Goal: Task Accomplishment & Management: Manage account settings

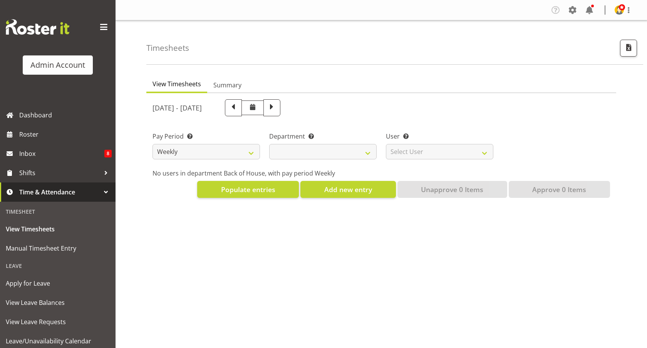
select select
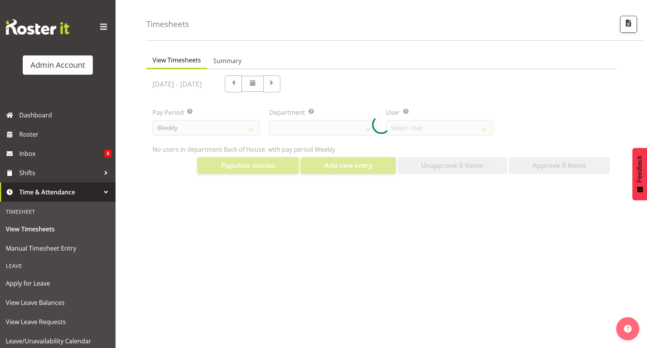
scroll to position [30, 0]
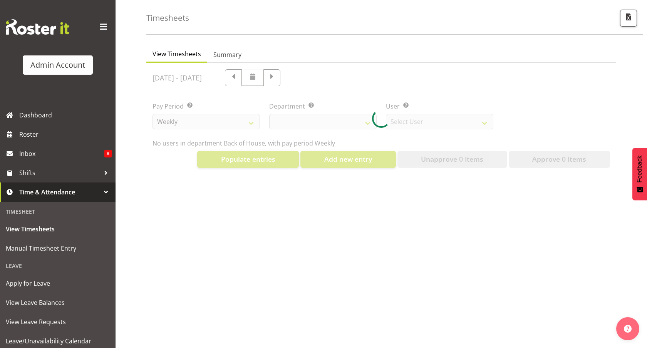
select select "2042"
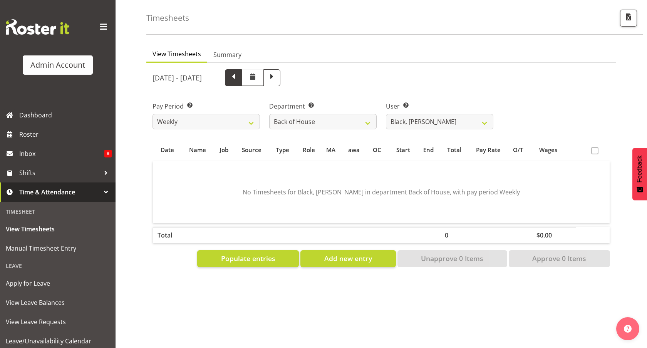
click at [238, 80] on span at bounding box center [233, 77] width 10 height 10
select select
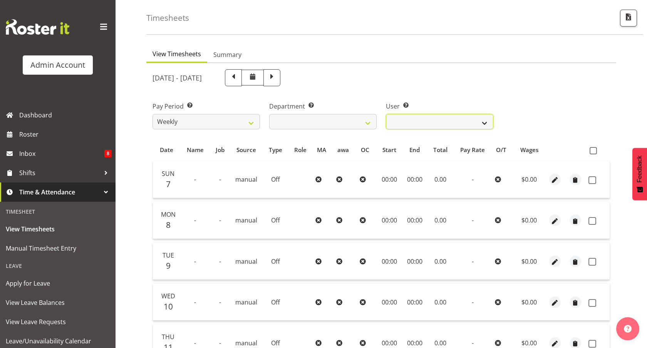
click at [414, 116] on select "Black, [PERSON_NAME] ❌ Bloggs, [PERSON_NAME] ❌ [PERSON_NAME] ❌ [PERSON_NAME] ❌ …" at bounding box center [439, 121] width 107 height 15
click at [341, 119] on select "Back of House Front of House" at bounding box center [322, 121] width 107 height 15
click at [269, 114] on select "Back of House Front of House" at bounding box center [322, 121] width 107 height 15
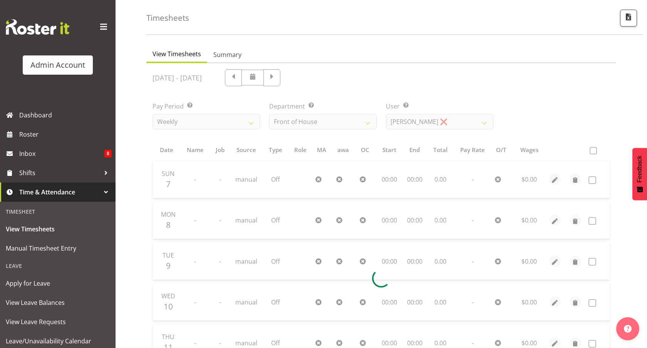
click at [405, 125] on div at bounding box center [381, 278] width 470 height 431
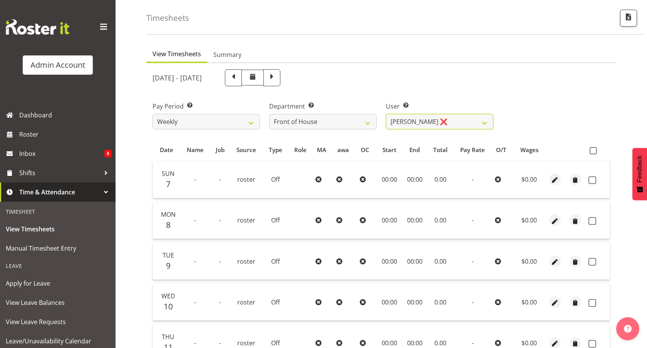
click at [409, 121] on select "[PERSON_NAME] ❌ [PERSON_NAME] ❌ [PERSON_NAME] ❌ [PERSON_NAME], [PERSON_NAME]" at bounding box center [439, 121] width 107 height 15
click at [332, 125] on select "Back of House Front of House" at bounding box center [322, 121] width 107 height 15
click at [269, 114] on select "Back of House Front of House" at bounding box center [322, 121] width 107 height 15
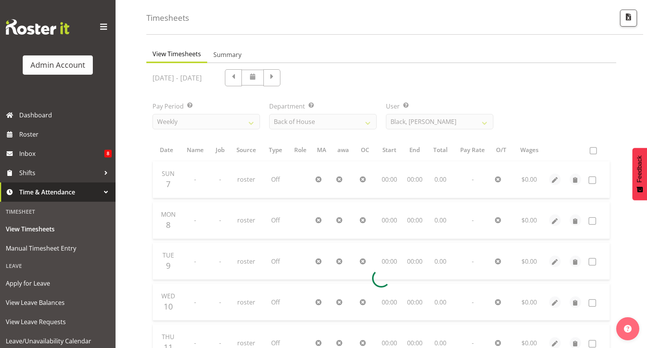
click at [428, 125] on div at bounding box center [381, 278] width 470 height 431
click at [428, 122] on div "[DATE] - [DATE] Pay Period Select which pay period you would like to view. Week…" at bounding box center [382, 276] width 458 height 423
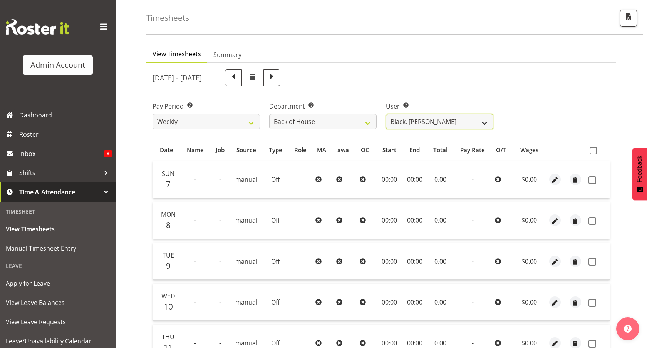
click at [427, 126] on select "Black, [PERSON_NAME] ❌ Bloggs, [PERSON_NAME] ❌ [PERSON_NAME] ❌ [PERSON_NAME] ❌ …" at bounding box center [439, 121] width 107 height 15
click at [349, 119] on select "Back of House Front of House" at bounding box center [322, 121] width 107 height 15
click at [269, 114] on select "Back of House Front of House" at bounding box center [322, 121] width 107 height 15
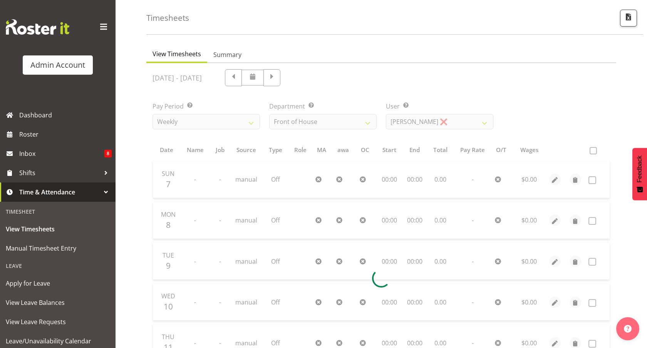
click at [417, 123] on div at bounding box center [381, 278] width 470 height 431
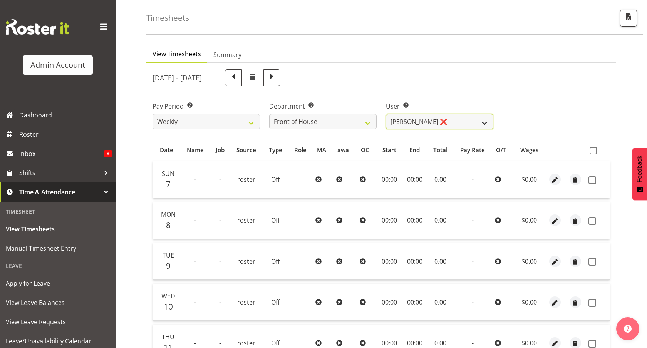
click at [430, 122] on select "[PERSON_NAME] ❌ [PERSON_NAME] ❌ [PERSON_NAME] ❌ [PERSON_NAME], [PERSON_NAME]" at bounding box center [439, 121] width 107 height 15
click at [334, 123] on select "Back of House Front of House" at bounding box center [322, 121] width 107 height 15
select select "1"
click at [269, 114] on select "Back of House Front of House" at bounding box center [322, 121] width 107 height 15
click at [419, 121] on div "[DATE] - [DATE] Pay Period Select which pay period you would like to view. Week…" at bounding box center [382, 276] width 458 height 423
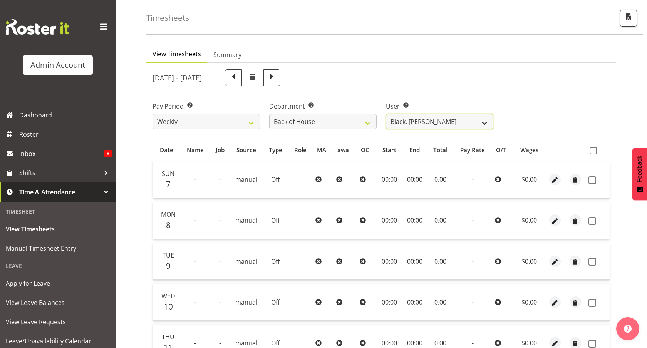
click at [428, 121] on select "Black, [PERSON_NAME] ❌ Bloggs, [PERSON_NAME] ❌ [PERSON_NAME] ❌ [PERSON_NAME] ❌ …" at bounding box center [439, 121] width 107 height 15
click at [200, 125] on select "Weekly Fortnight Monthly" at bounding box center [206, 121] width 107 height 15
select select "144"
click at [153, 114] on select "Weekly Fortnight Monthly" at bounding box center [206, 121] width 107 height 15
select select
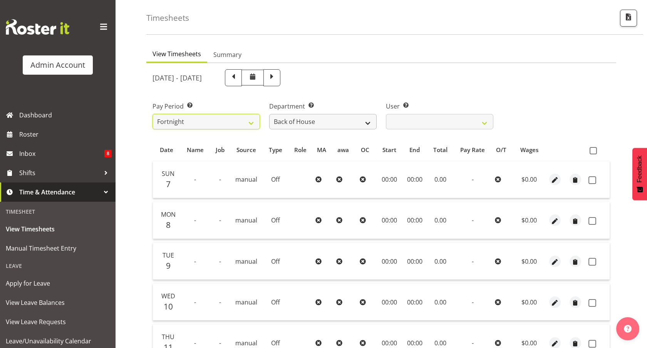
select select
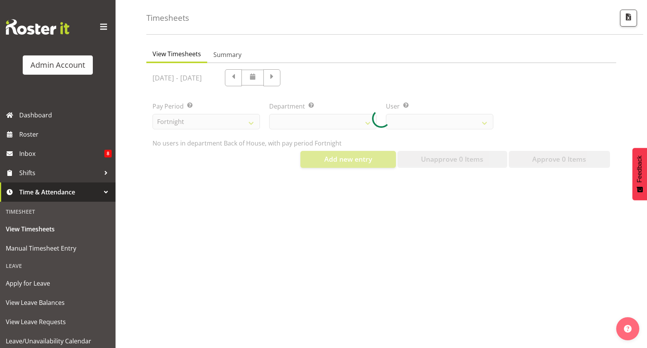
click at [392, 126] on div at bounding box center [381, 118] width 470 height 111
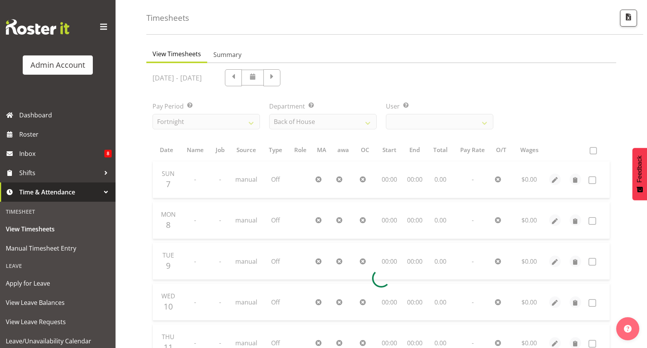
click at [429, 125] on div at bounding box center [381, 278] width 470 height 431
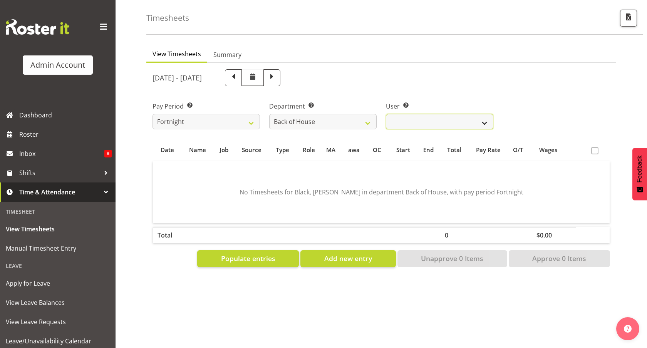
click at [434, 122] on select "Admin, Rosterit ❌" at bounding box center [439, 121] width 107 height 15
select select "1"
click at [386, 114] on select "Admin, Rosterit ❌" at bounding box center [439, 121] width 107 height 15
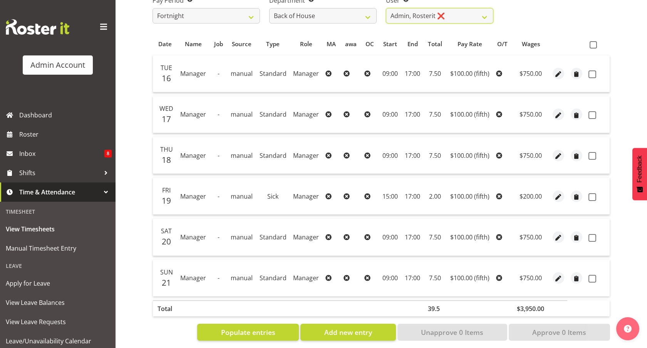
scroll to position [135, 0]
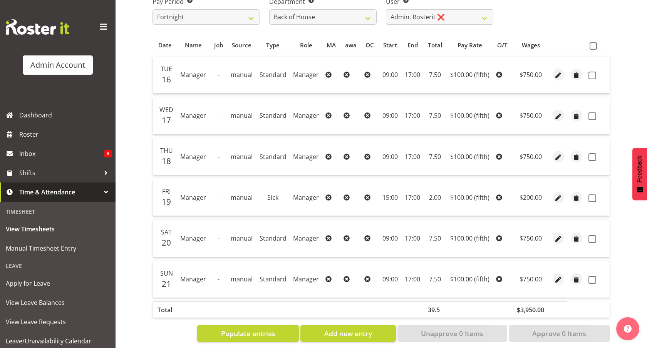
click at [165, 74] on span "16" at bounding box center [166, 79] width 9 height 11
drag, startPoint x: 165, startPoint y: 72, endPoint x: 177, endPoint y: 80, distance: 14.0
click at [177, 80] on tr "Tue 16 Manager - manual Standard Manager 09:00 17:00 7.50 $100.00 (fifth) $750.…" at bounding box center [381, 75] width 457 height 37
click at [177, 80] on td "Manager" at bounding box center [193, 75] width 32 height 37
drag, startPoint x: 191, startPoint y: 70, endPoint x: 320, endPoint y: 77, distance: 128.4
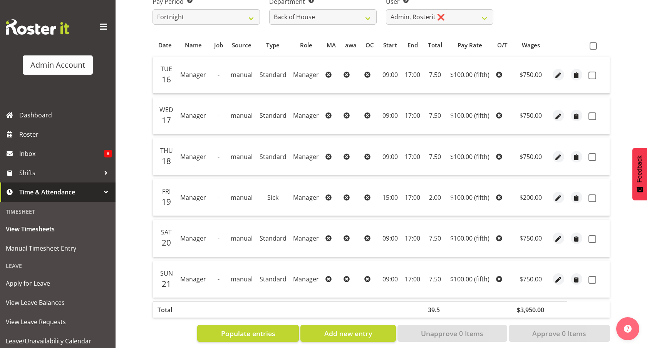
click at [320, 76] on tr "Tue 16 Manager - manual Standard Manager 09:00 17:00 7.50 $100.00 (fifth) $750.…" at bounding box center [381, 75] width 457 height 37
drag, startPoint x: 379, startPoint y: 74, endPoint x: 392, endPoint y: 74, distance: 12.7
click at [392, 74] on td "09:00" at bounding box center [390, 75] width 23 height 37
drag, startPoint x: 407, startPoint y: 74, endPoint x: 463, endPoint y: 74, distance: 56.2
click at [463, 74] on tr "Tue 16 Manager - manual Standard Manager 09:00 17:00 7.50 $100.00 (fifth) $750.…" at bounding box center [381, 75] width 457 height 37
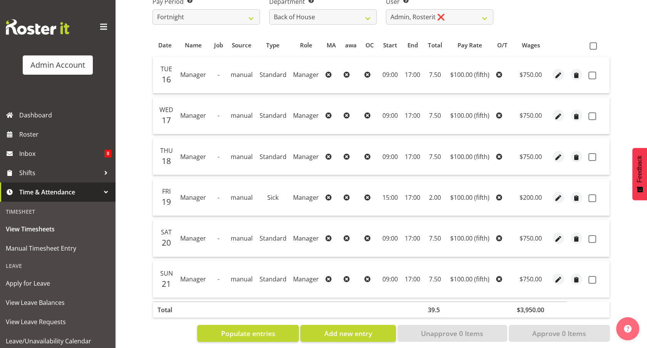
click at [451, 75] on span "$100.00 (fifth)" at bounding box center [469, 74] width 39 height 8
drag, startPoint x: 426, startPoint y: 75, endPoint x: 442, endPoint y: 75, distance: 16.6
click at [442, 75] on td "7.50" at bounding box center [434, 75] width 23 height 37
click at [450, 75] on span "$100.00 (fifth)" at bounding box center [469, 74] width 39 height 8
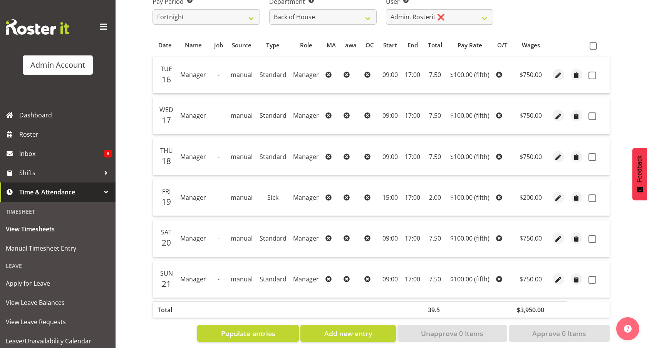
click at [450, 75] on span "$100.00 (fifth)" at bounding box center [469, 74] width 39 height 8
click at [464, 77] on span "$100.00 (fifth)" at bounding box center [469, 74] width 39 height 8
click at [530, 77] on td "$750.00" at bounding box center [530, 75] width 37 height 37
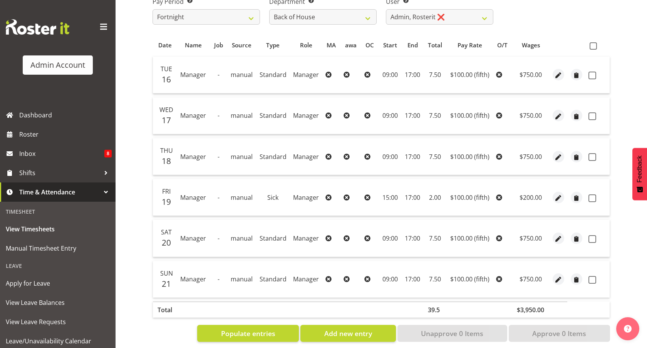
click at [530, 77] on td "$750.00" at bounding box center [530, 75] width 37 height 37
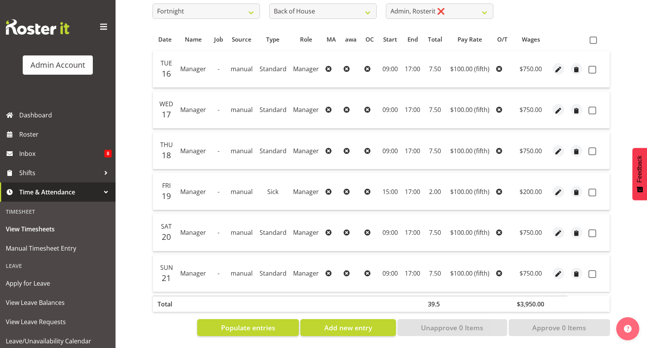
click at [535, 304] on th "$3,950.00" at bounding box center [530, 304] width 37 height 16
click at [565, 303] on th at bounding box center [559, 304] width 18 height 16
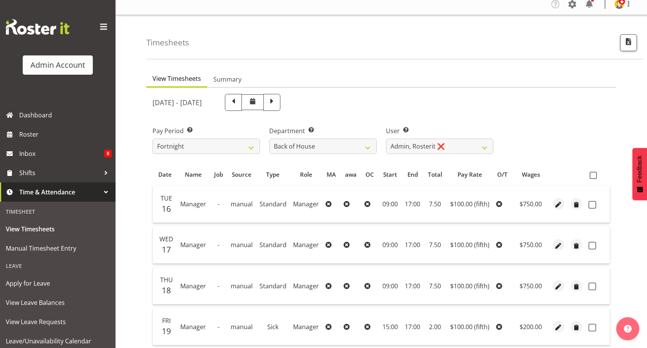
scroll to position [0, 0]
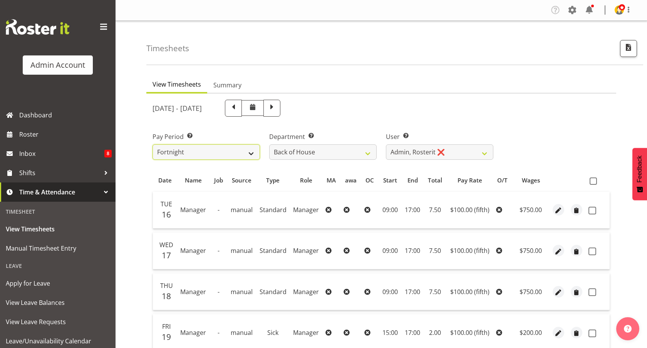
click at [179, 154] on select "Weekly Fortnight Monthly" at bounding box center [206, 151] width 107 height 15
click at [288, 145] on select "Back of House" at bounding box center [322, 151] width 107 height 15
click at [423, 145] on select "Admin, Rosterit ❌" at bounding box center [439, 151] width 107 height 15
click at [558, 214] on span "button" at bounding box center [558, 210] width 9 height 9
select select "Standard"
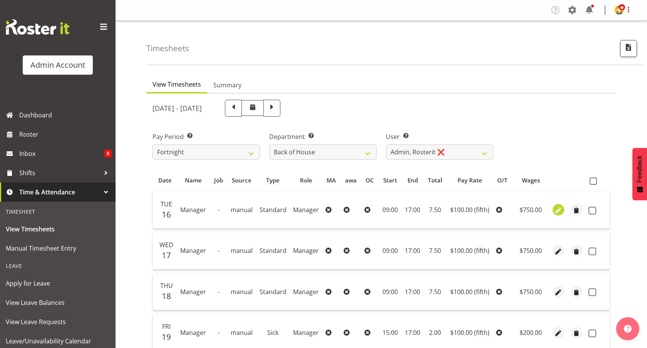
select select "fifth"
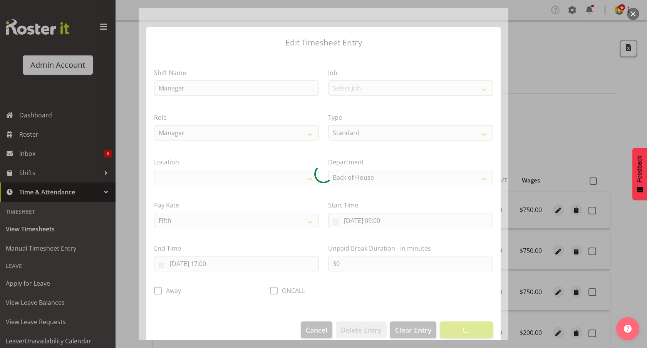
select select
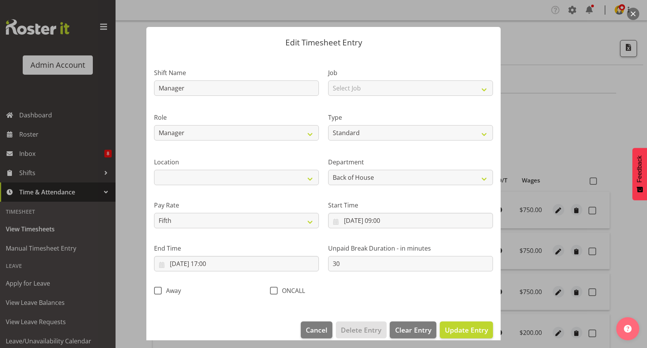
scroll to position [10, 0]
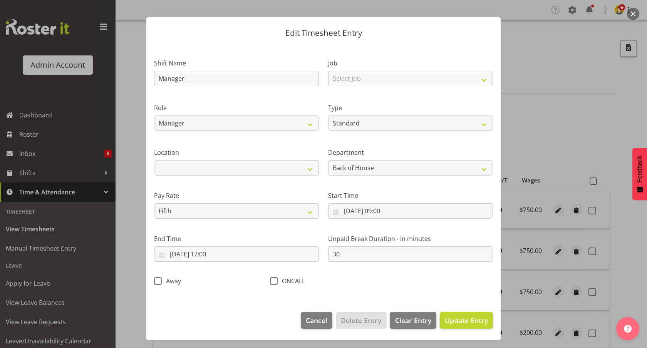
click at [527, 254] on div at bounding box center [323, 174] width 647 height 348
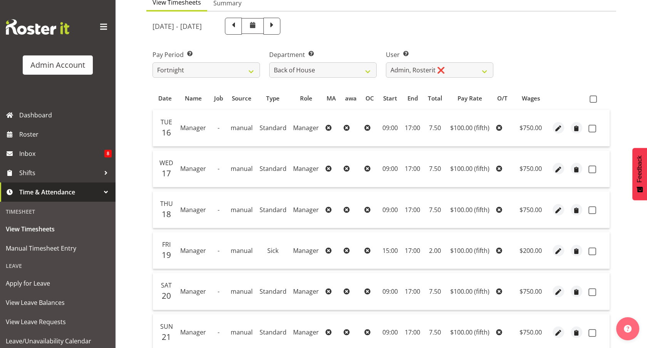
scroll to position [96, 0]
